Goal: Task Accomplishment & Management: Manage account settings

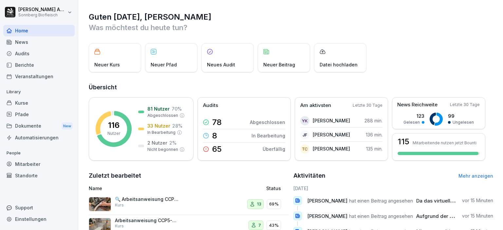
click at [30, 162] on div "Mitarbeiter" at bounding box center [38, 164] width 71 height 11
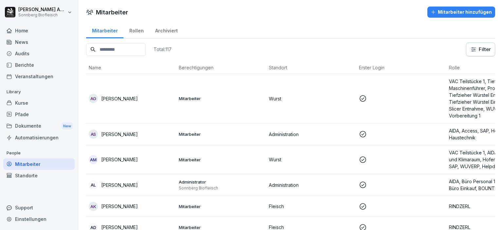
click at [114, 47] on input at bounding box center [116, 49] width 60 height 13
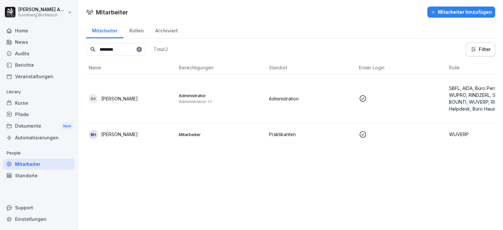
type input "********"
click at [125, 101] on p "[PERSON_NAME]" at bounding box center [119, 98] width 37 height 7
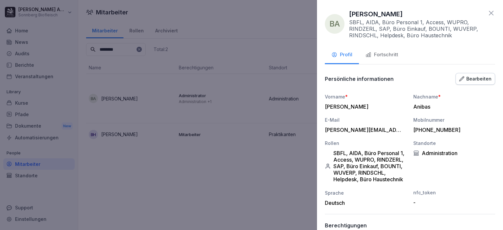
scroll to position [141, 0]
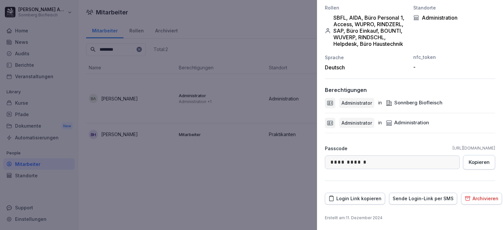
click at [414, 58] on div "nfc_token" at bounding box center [455, 57] width 82 height 7
click at [410, 69] on div "Vorname * [PERSON_NAME] * Anibas E-Mail [PERSON_NAME][EMAIL_ADDRESS][DOMAIN_NAM…" at bounding box center [410, 14] width 170 height 113
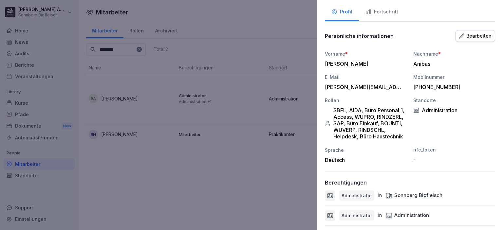
click at [414, 163] on div "-" at bounding box center [453, 160] width 79 height 7
click at [471, 35] on div "Bearbeiten" at bounding box center [475, 35] width 32 height 7
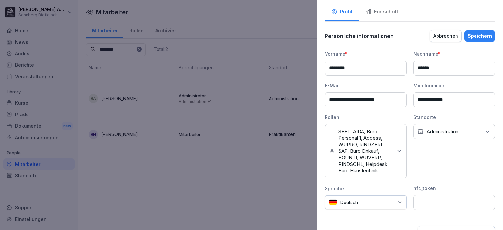
scroll to position [108, 0]
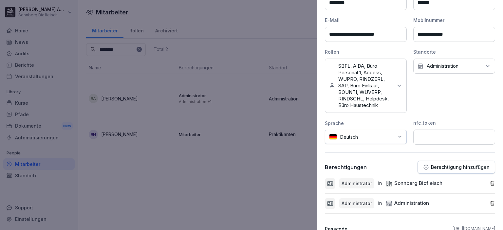
click at [434, 137] on input at bounding box center [455, 137] width 82 height 15
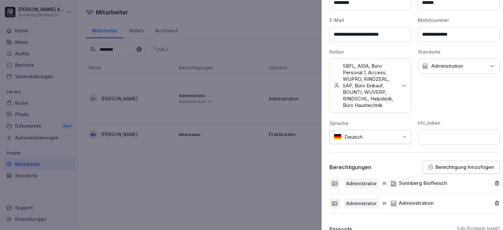
click at [295, 16] on div at bounding box center [251, 115] width 503 height 230
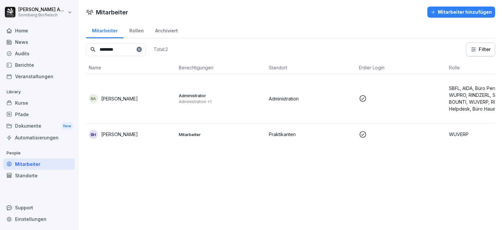
click at [71, 14] on html "[PERSON_NAME] Biofleisch Home News Audits Berichte Veranstaltungen Library Kurs…" at bounding box center [251, 115] width 503 height 230
click at [192, 8] on html "[PERSON_NAME] Biofleisch Home News Audits Berichte Veranstaltungen Library Kurs…" at bounding box center [251, 115] width 503 height 230
click at [476, 30] on div "Mitarbeiter Rollen Archiviert" at bounding box center [290, 30] width 409 height 17
click at [147, 105] on td "BA [PERSON_NAME]" at bounding box center [131, 98] width 90 height 49
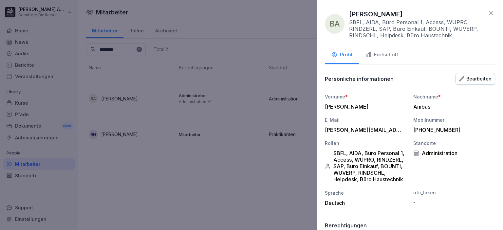
scroll to position [66, 0]
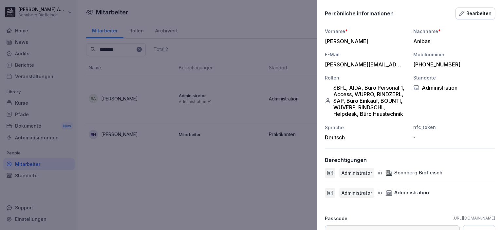
click at [193, 12] on div at bounding box center [251, 115] width 503 height 230
